Goal: Information Seeking & Learning: Learn about a topic

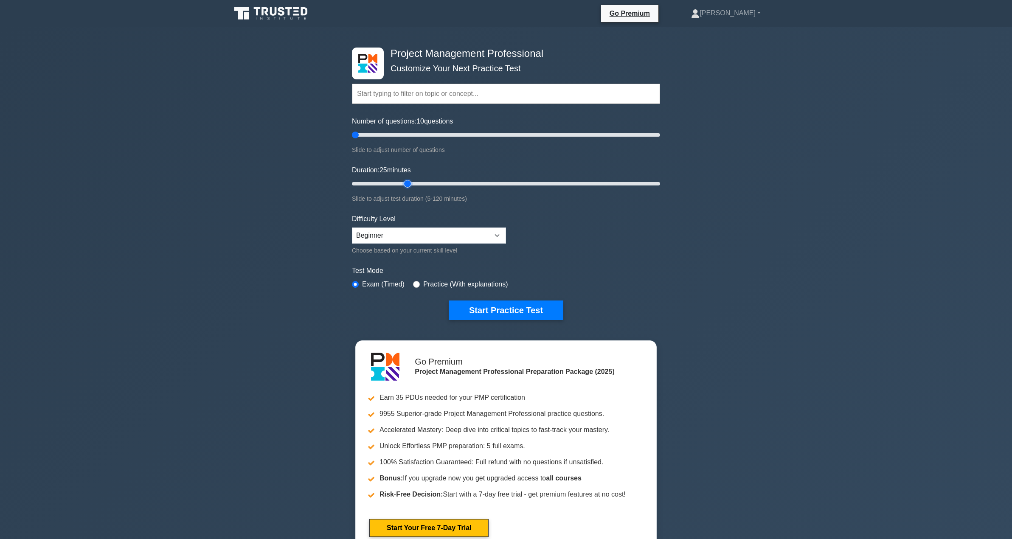
drag, startPoint x: 369, startPoint y: 184, endPoint x: 402, endPoint y: 181, distance: 33.3
click at [402, 181] on input "Duration: 25 minutes" at bounding box center [506, 184] width 308 height 10
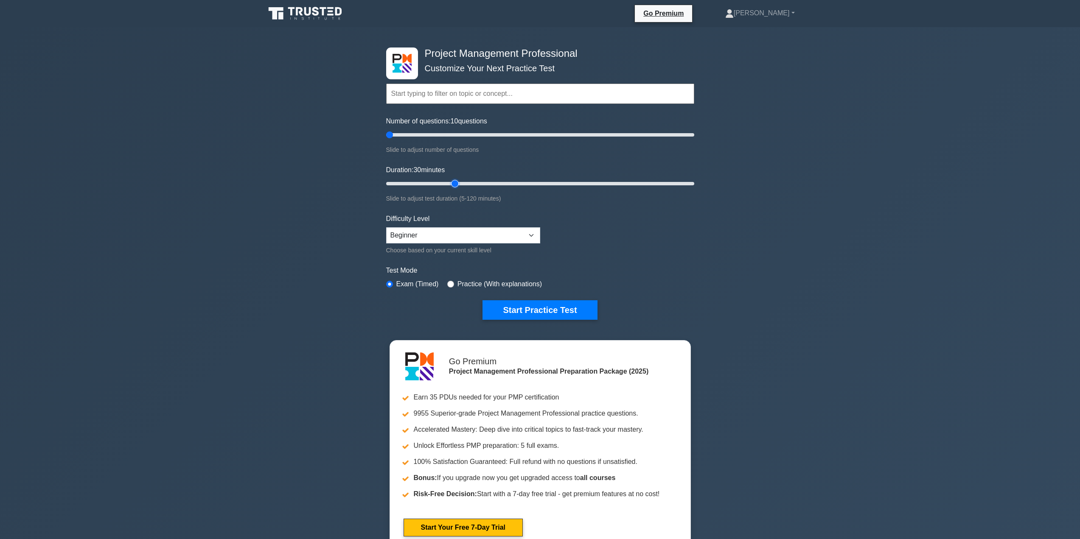
drag, startPoint x: 441, startPoint y: 182, endPoint x: 453, endPoint y: 185, distance: 12.2
type input "30"
click at [453, 185] on input "Duration: 30 minutes" at bounding box center [540, 184] width 308 height 10
drag, startPoint x: 391, startPoint y: 137, endPoint x: 422, endPoint y: 132, distance: 31.4
type input "25"
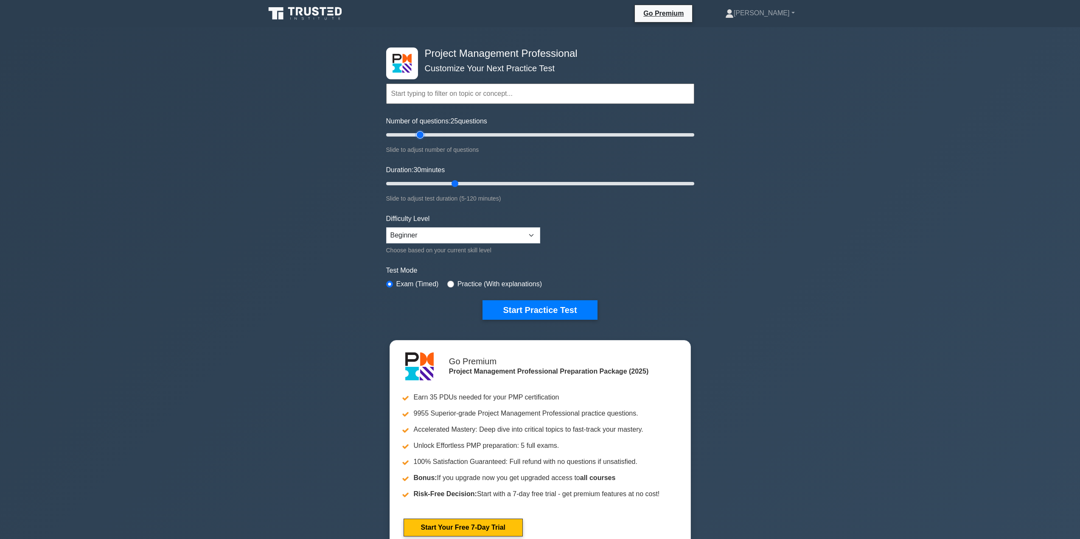
click at [422, 132] on input "Number of questions: 25 questions" at bounding box center [540, 135] width 308 height 10
click at [484, 237] on select "Beginner Intermediate Expert" at bounding box center [463, 235] width 154 height 16
select select "intermediate"
click at [386, 227] on select "Beginner Intermediate Expert" at bounding box center [463, 235] width 154 height 16
click at [536, 303] on button "Start Practice Test" at bounding box center [539, 310] width 115 height 20
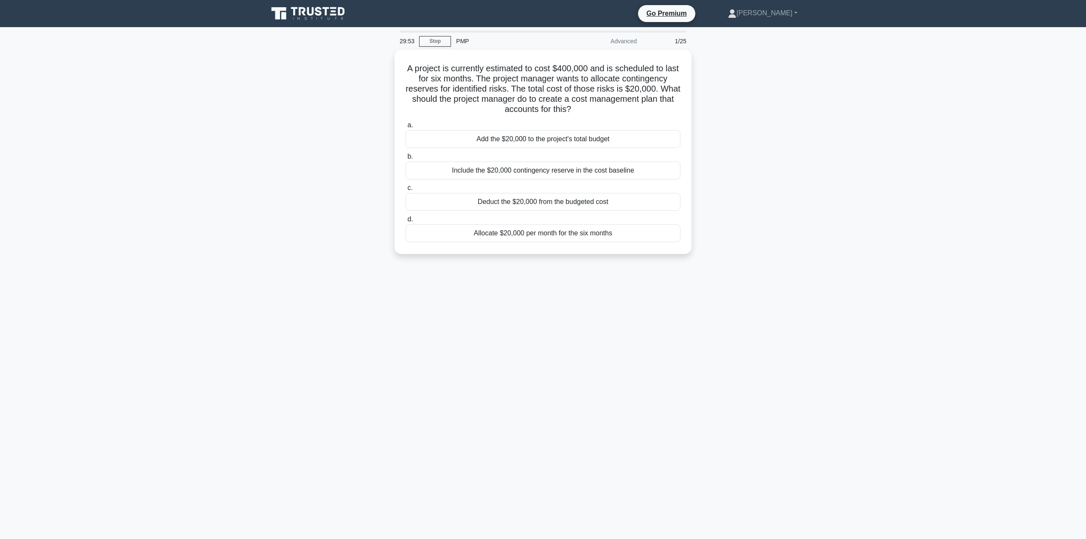
click at [998, 80] on main "29:53 Stop PMP Advanced 1/25 A project is currently estimated to cost $400,000 …" at bounding box center [543, 283] width 1086 height 512
click at [955, 114] on main "29:51 Stop PMP Advanced 1/25 A project is currently estimated to cost $400,000 …" at bounding box center [543, 283] width 1086 height 512
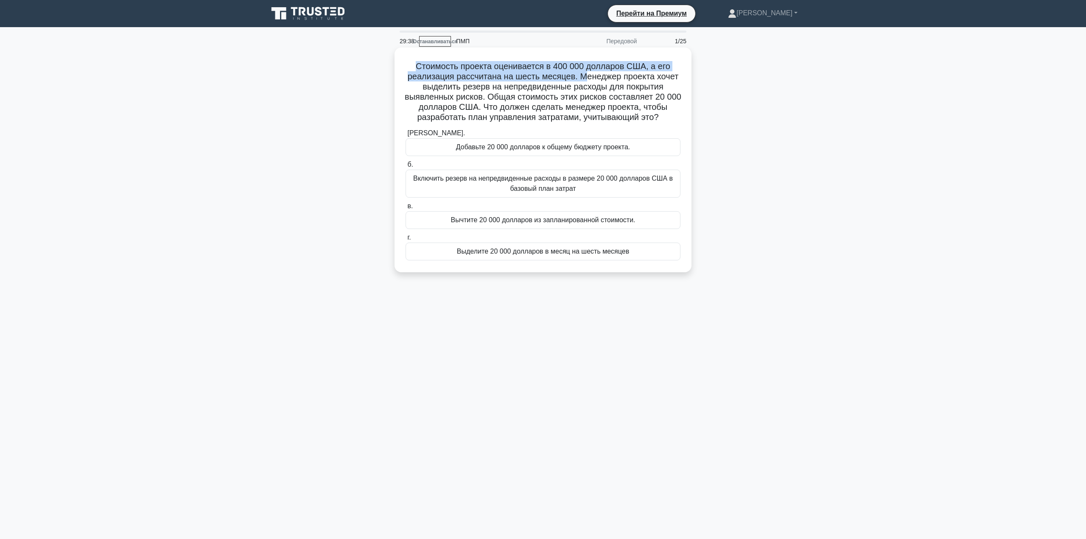
drag, startPoint x: 416, startPoint y: 62, endPoint x: 583, endPoint y: 79, distance: 167.3
click at [583, 79] on font "Стоимость проекта оценивается в 400 000 долларов США, а его реализация рассчита…" at bounding box center [543, 92] width 277 height 60
click at [582, 79] on font "Стоимость проекта оценивается в 400 000 долларов США, а его реализация рассчита…" at bounding box center [543, 92] width 277 height 60
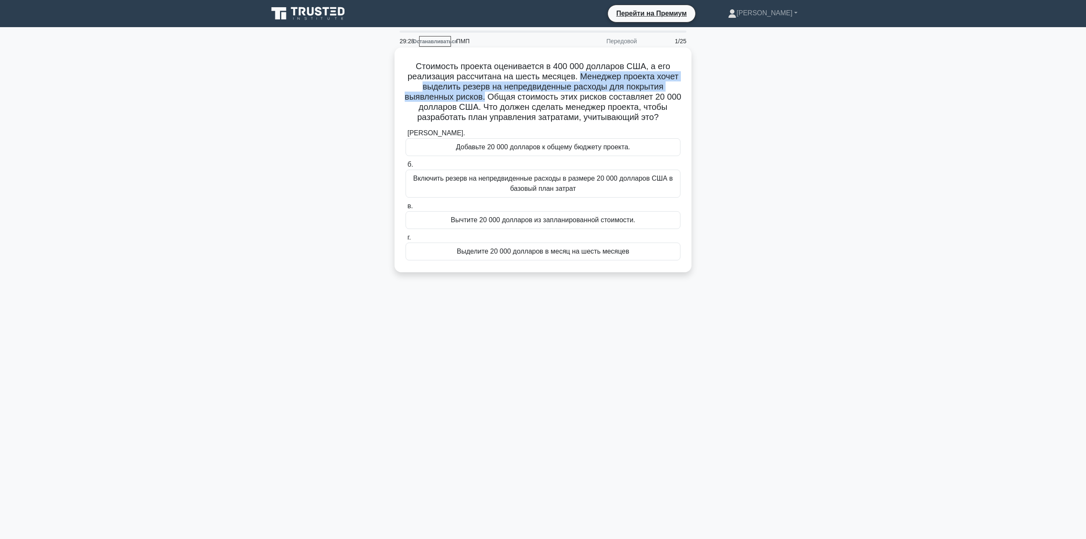
drag, startPoint x: 582, startPoint y: 79, endPoint x: 494, endPoint y: 101, distance: 90.1
click at [494, 101] on font "Стоимость проекта оценивается в 400 000 долларов США, а его реализация рассчита…" at bounding box center [543, 92] width 277 height 60
click at [536, 115] on font "Стоимость проекта оценивается в 400 000 долларов США, а его реализация рассчита…" at bounding box center [543, 92] width 277 height 60
click at [622, 188] on font "Включить резерв на непредвиденные расходы в размере 20 000 долларов США в базов…" at bounding box center [543, 184] width 267 height 20
click at [406, 168] on input "б. Включить резерв на непредвиденные расходы в размере 20 000 долларов США в ба…" at bounding box center [406, 165] width 0 height 6
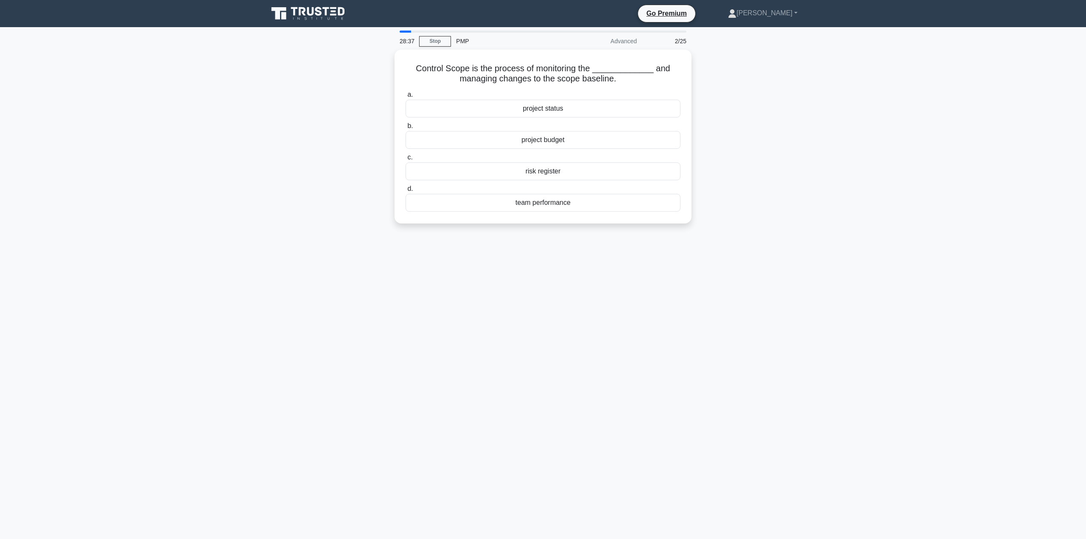
click at [945, 117] on main "28:37 Stop PMP Advanced 2/25 Control Scope is the process of monitoring the ___…" at bounding box center [543, 283] width 1086 height 512
click at [628, 105] on div "project status" at bounding box center [543, 107] width 275 height 18
click at [406, 95] on input "a. project status" at bounding box center [406, 93] width 0 height 6
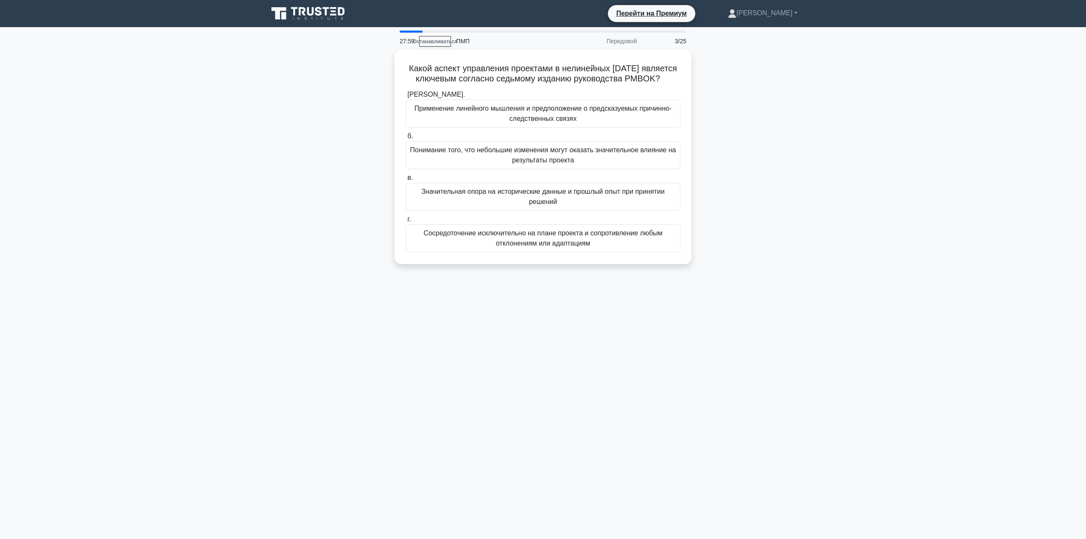
click at [939, 140] on main "27:59 Останавливаться ПМП Передовой 3/25 Какой аспект управления проектами в не…" at bounding box center [543, 283] width 1086 height 512
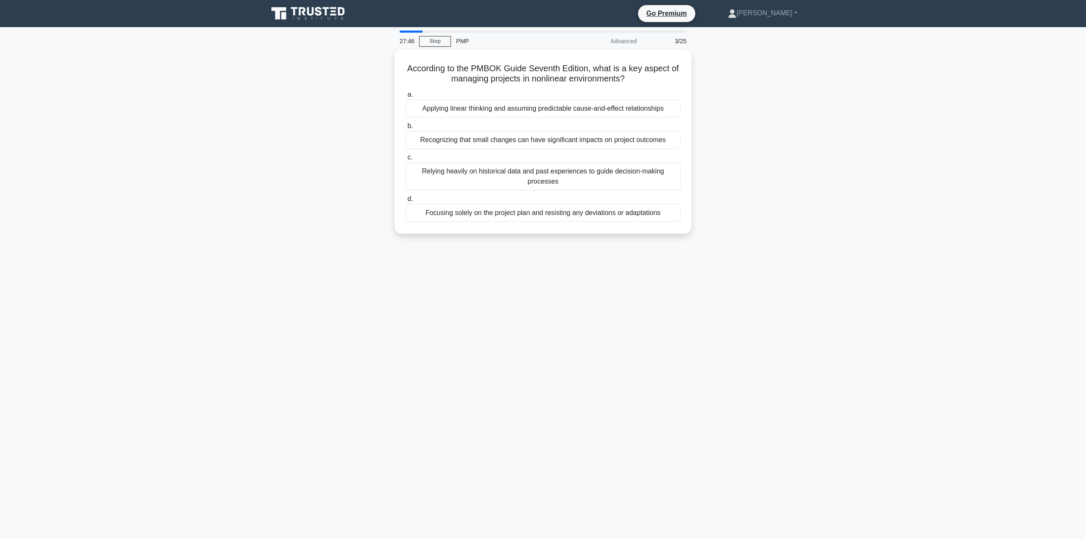
click at [903, 113] on main "27:46 Stop PMP Advanced 3/25 According to the PMBOK Guide Seventh Edition, what…" at bounding box center [543, 283] width 1086 height 512
